Goal: Transaction & Acquisition: Book appointment/travel/reservation

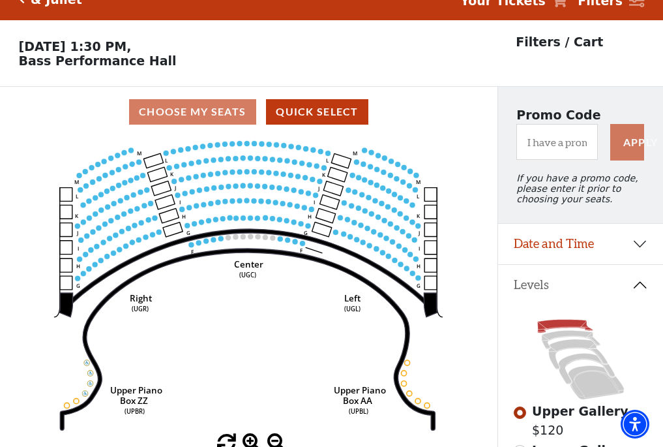
scroll to position [61, 0]
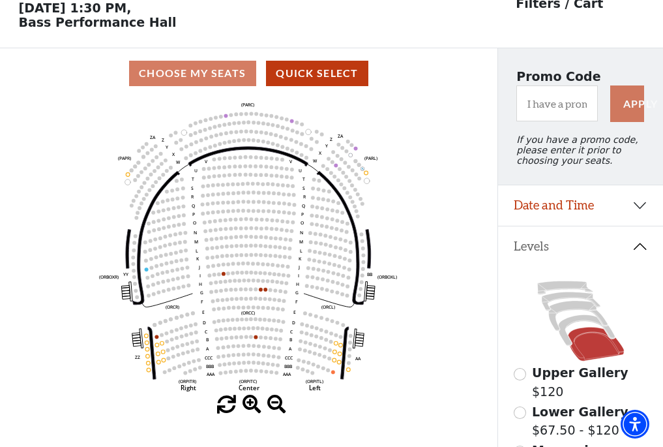
scroll to position [61, 0]
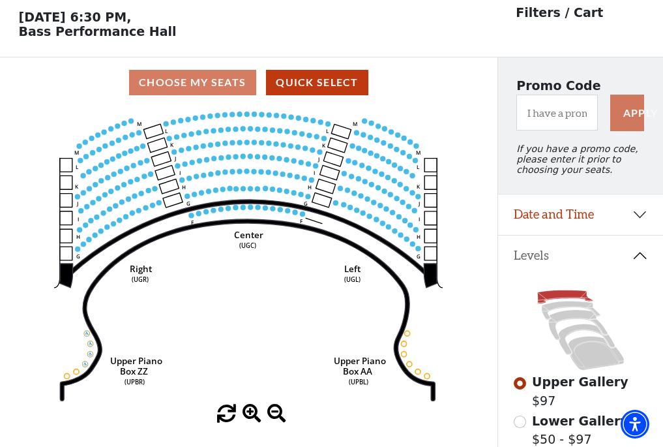
scroll to position [61, 0]
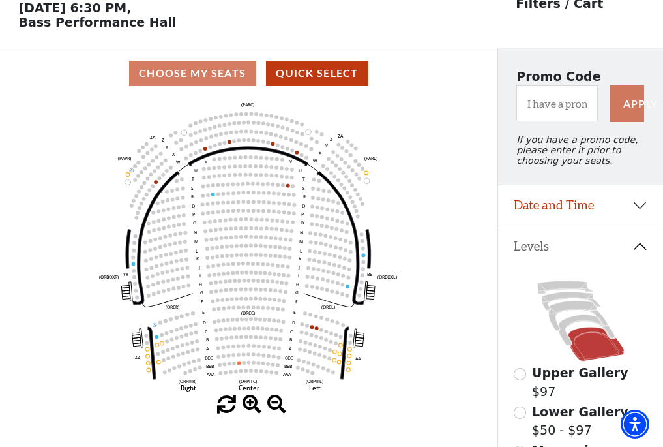
scroll to position [61, 0]
